Goal: Navigation & Orientation: Find specific page/section

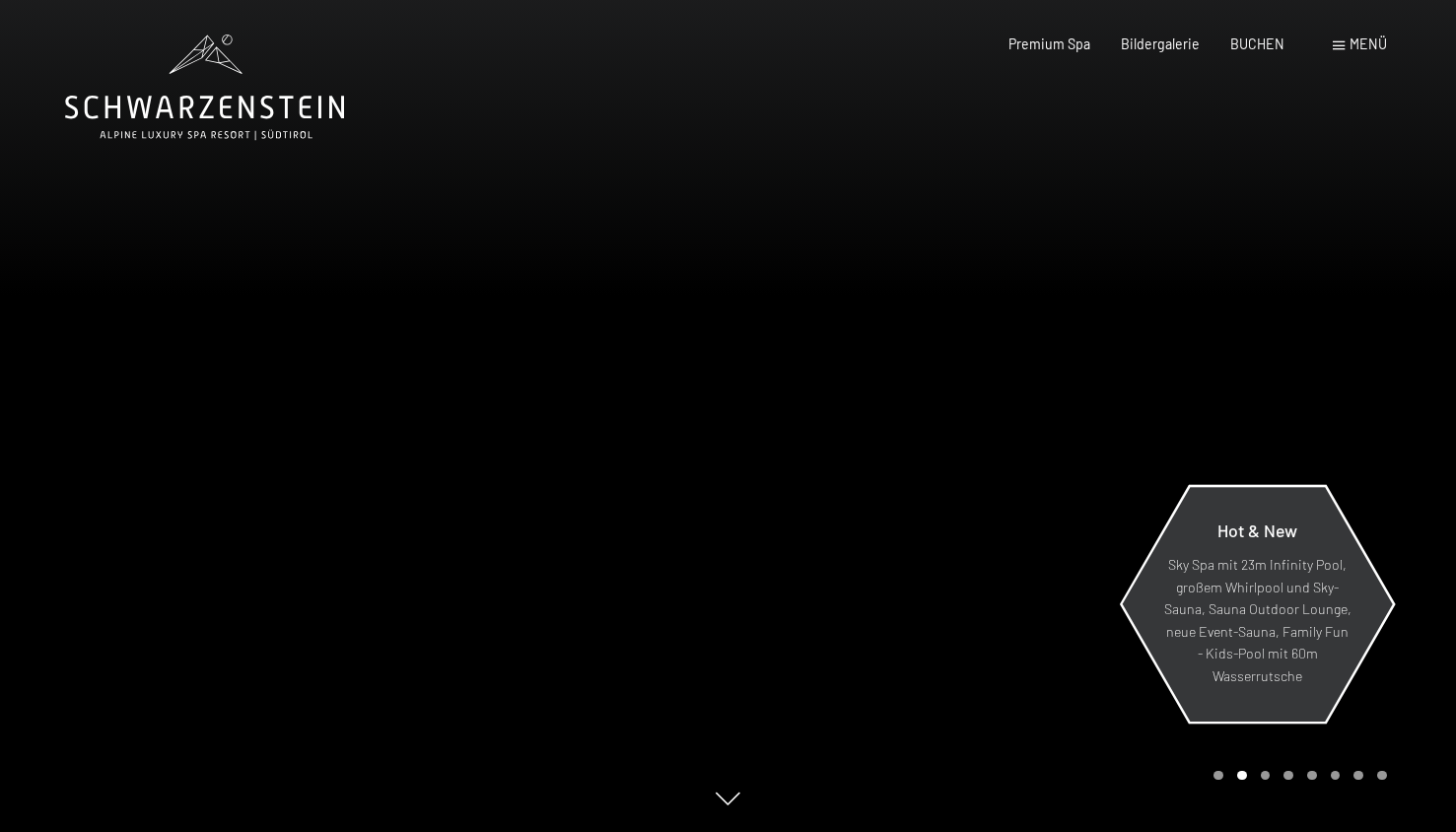
click at [1222, 565] on p "Sky Spa mit 23m Infinity Pool, großem Whirlpool und Sky-Sauna, Sauna Outdoor Lo…" at bounding box center [1257, 622] width 188 height 134
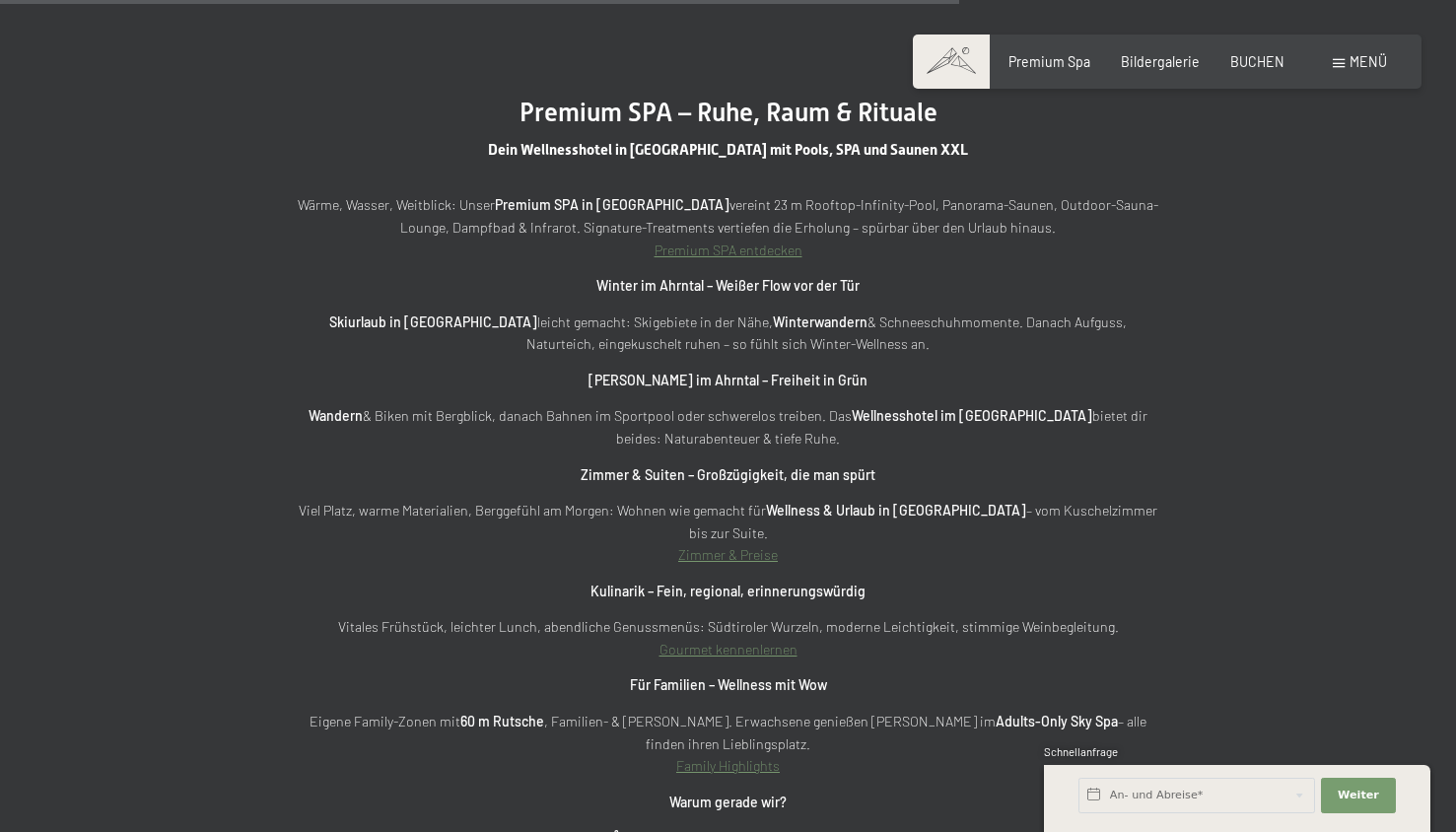
scroll to position [5932, 0]
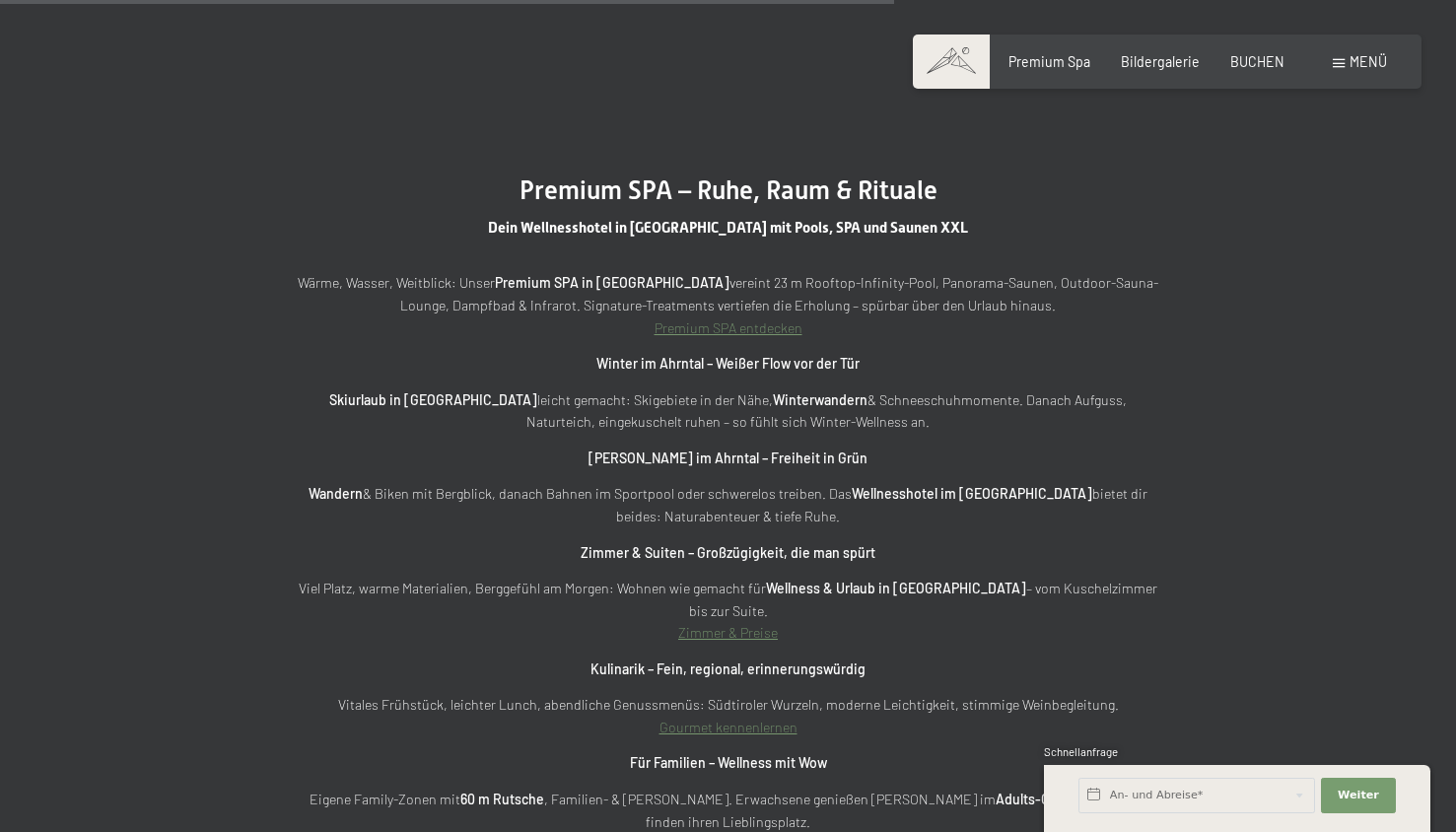
click at [1367, 66] on span "Menü" at bounding box center [1368, 61] width 38 height 17
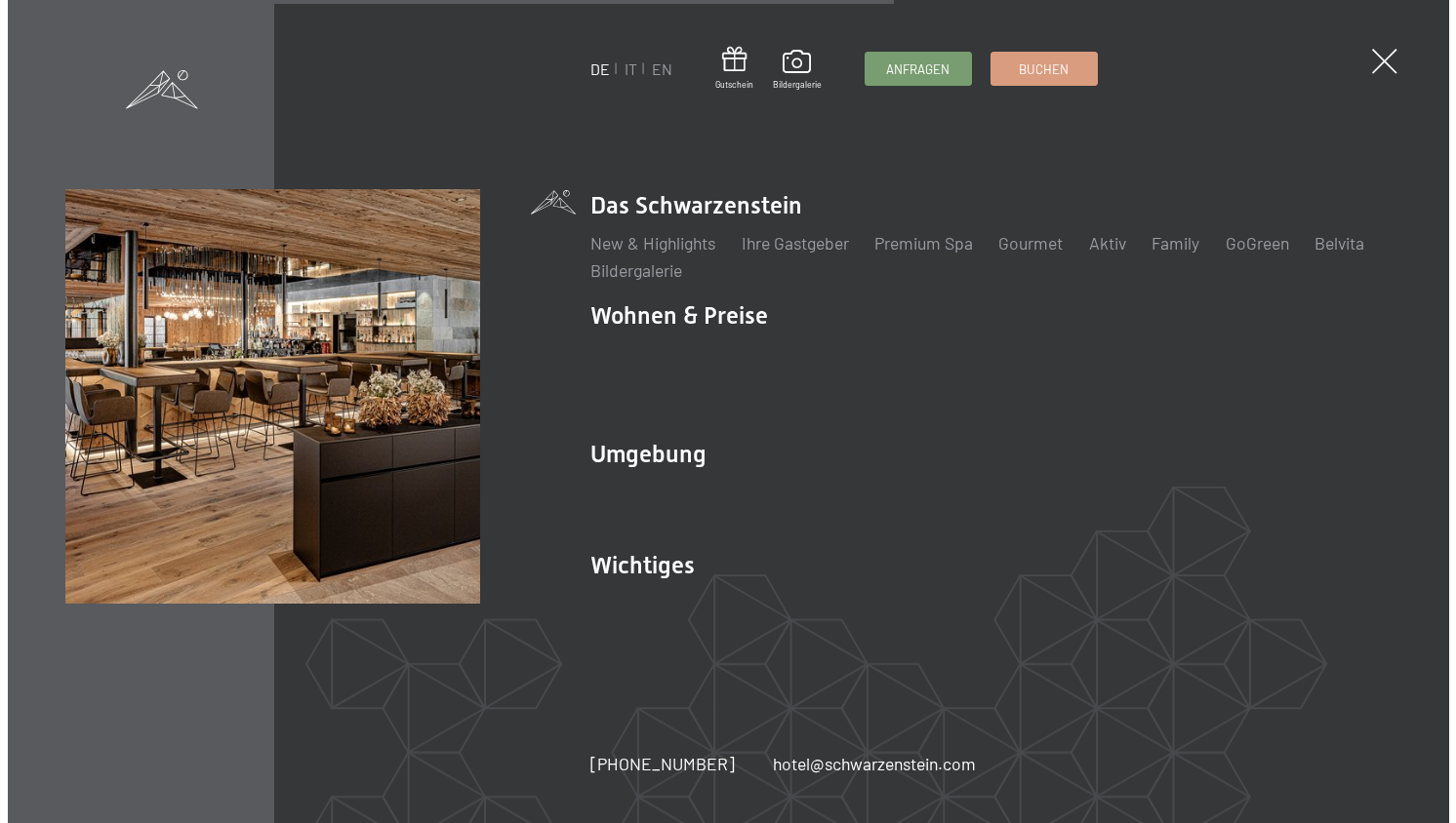
scroll to position [5899, 0]
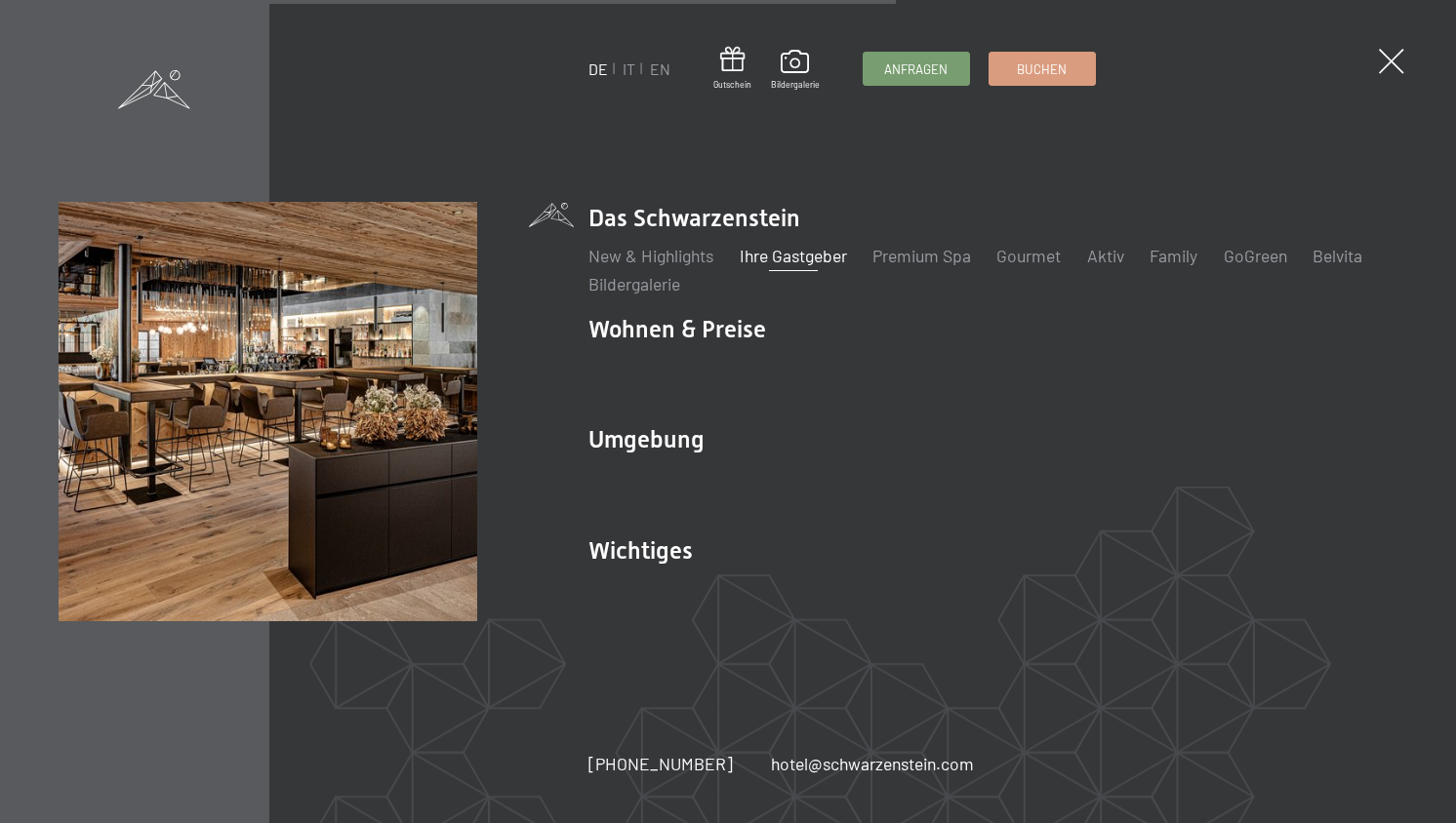
click at [816, 255] on link "Ihre Gastgeber" at bounding box center [793, 255] width 107 height 22
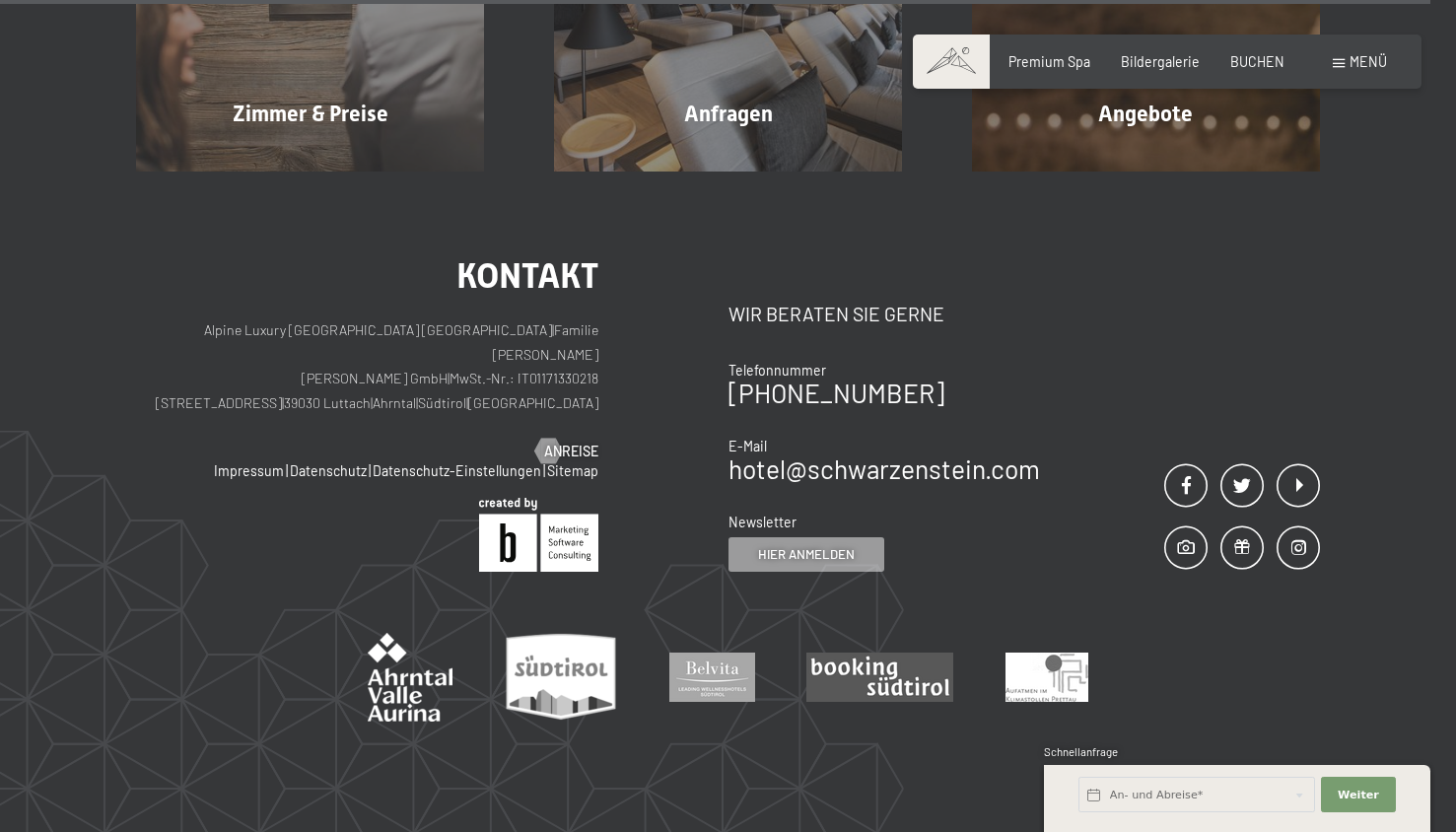
scroll to position [7292, 0]
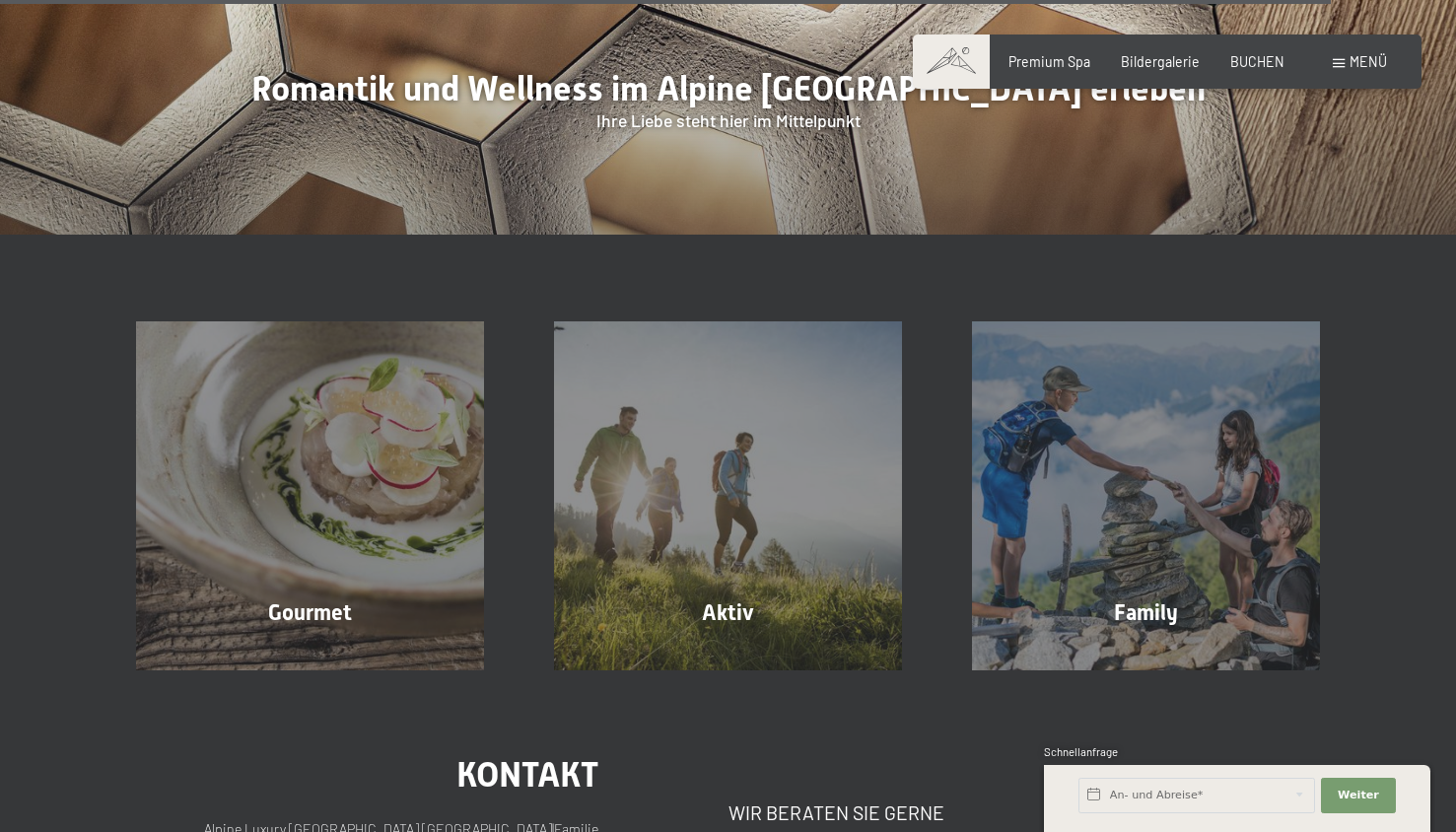
scroll to position [5426, 0]
